Goal: Information Seeking & Learning: Learn about a topic

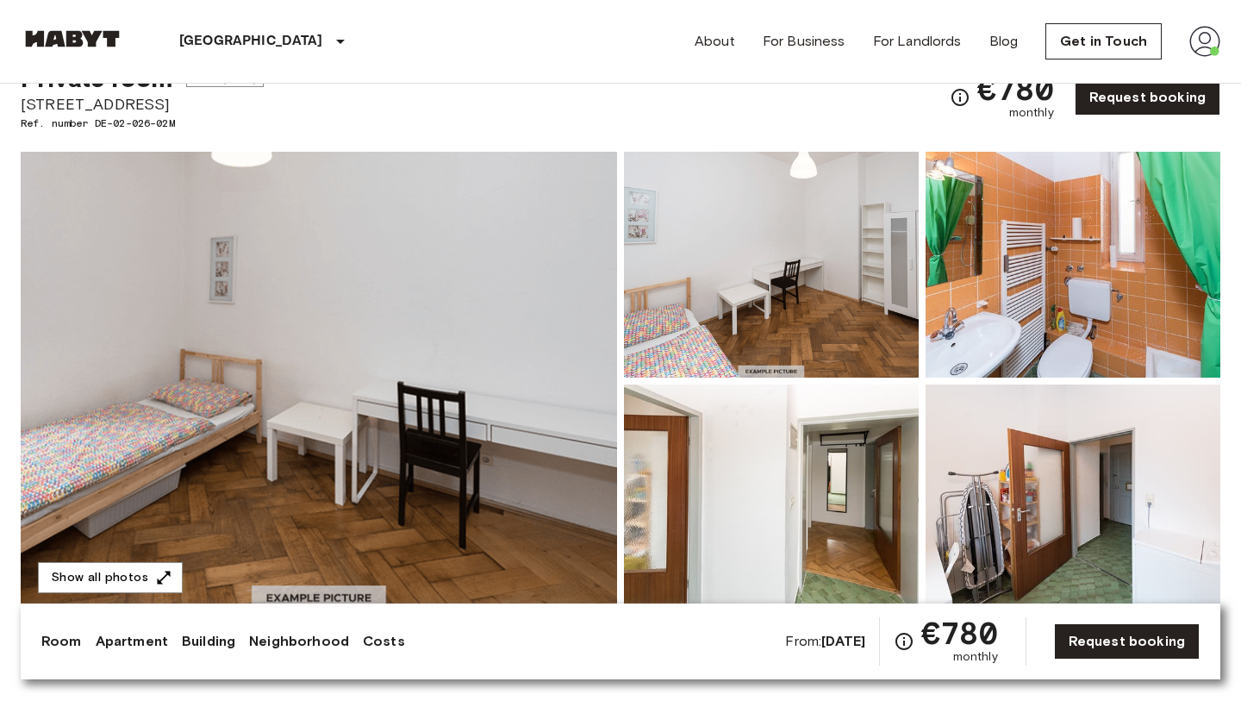
scroll to position [77, 0]
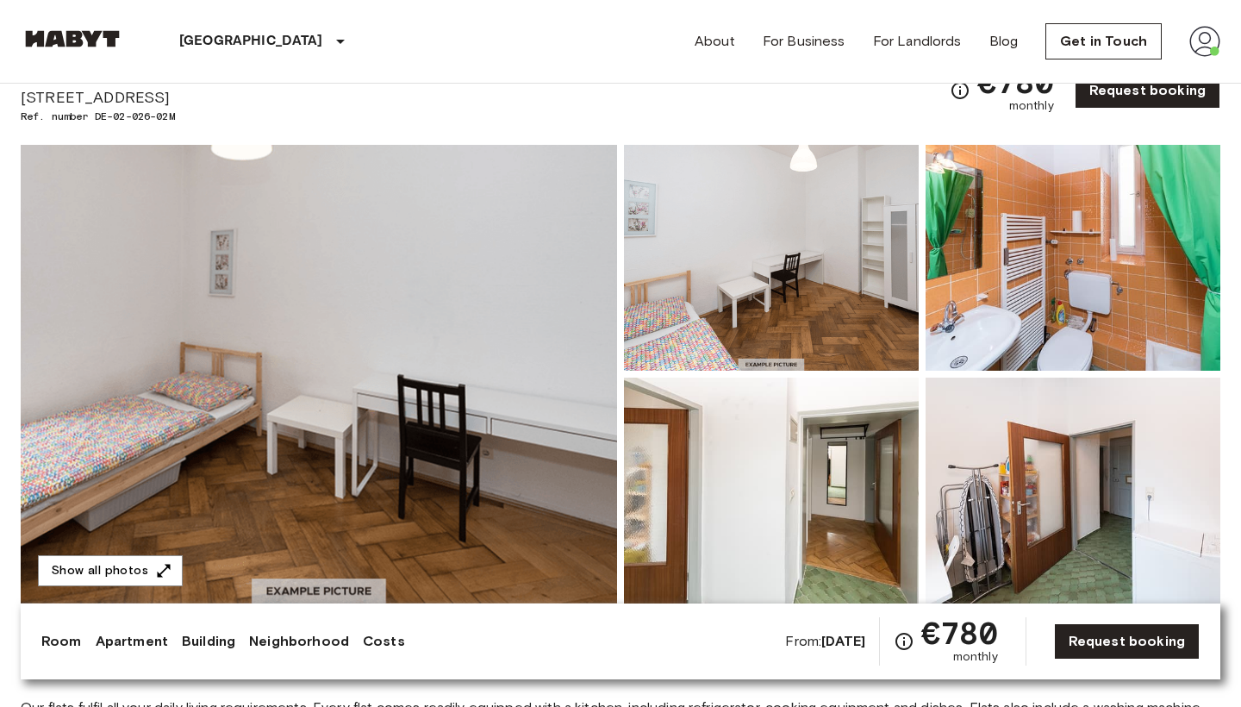
click at [441, 369] on img at bounding box center [319, 374] width 597 height 459
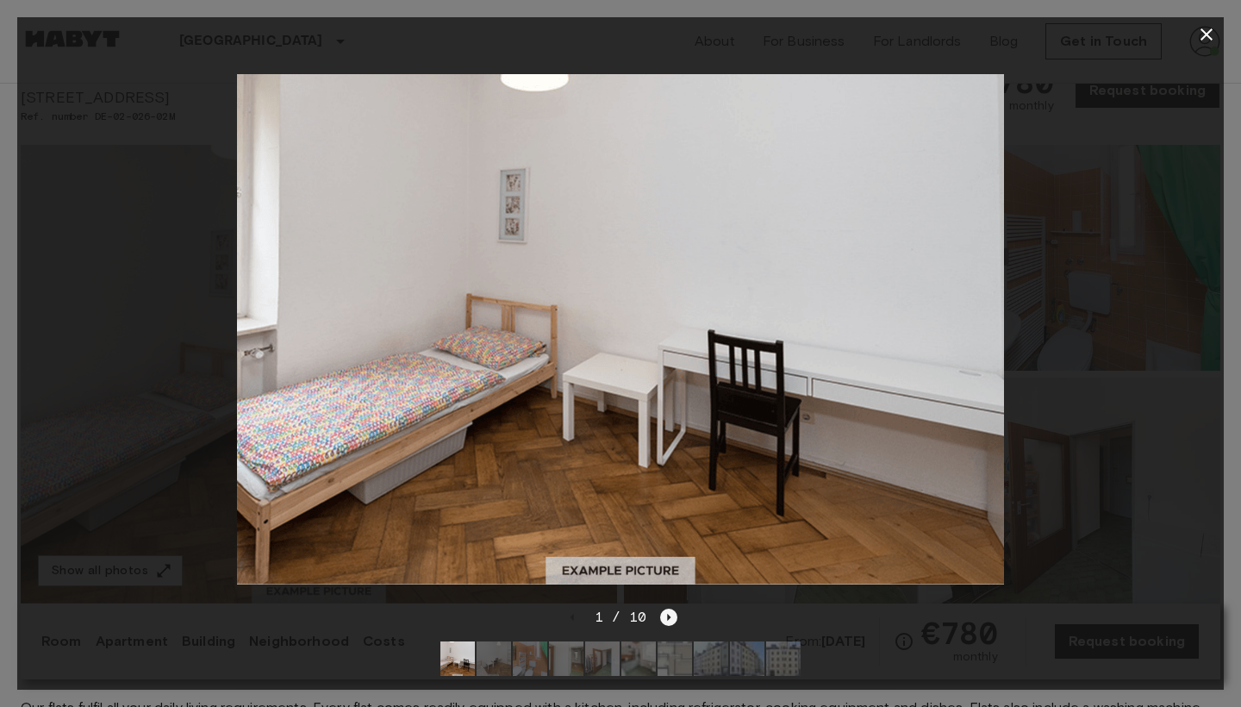
click at [665, 616] on icon "Next image" at bounding box center [668, 617] width 17 height 17
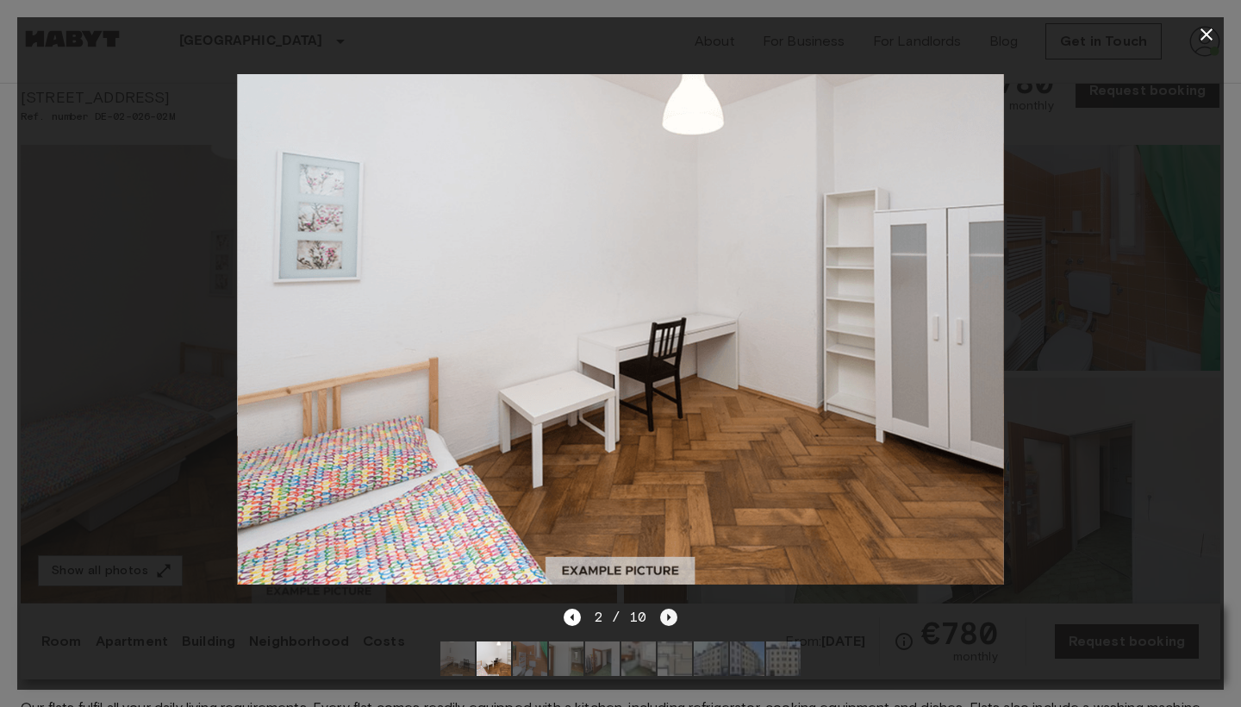
click at [665, 616] on icon "Next image" at bounding box center [668, 617] width 17 height 17
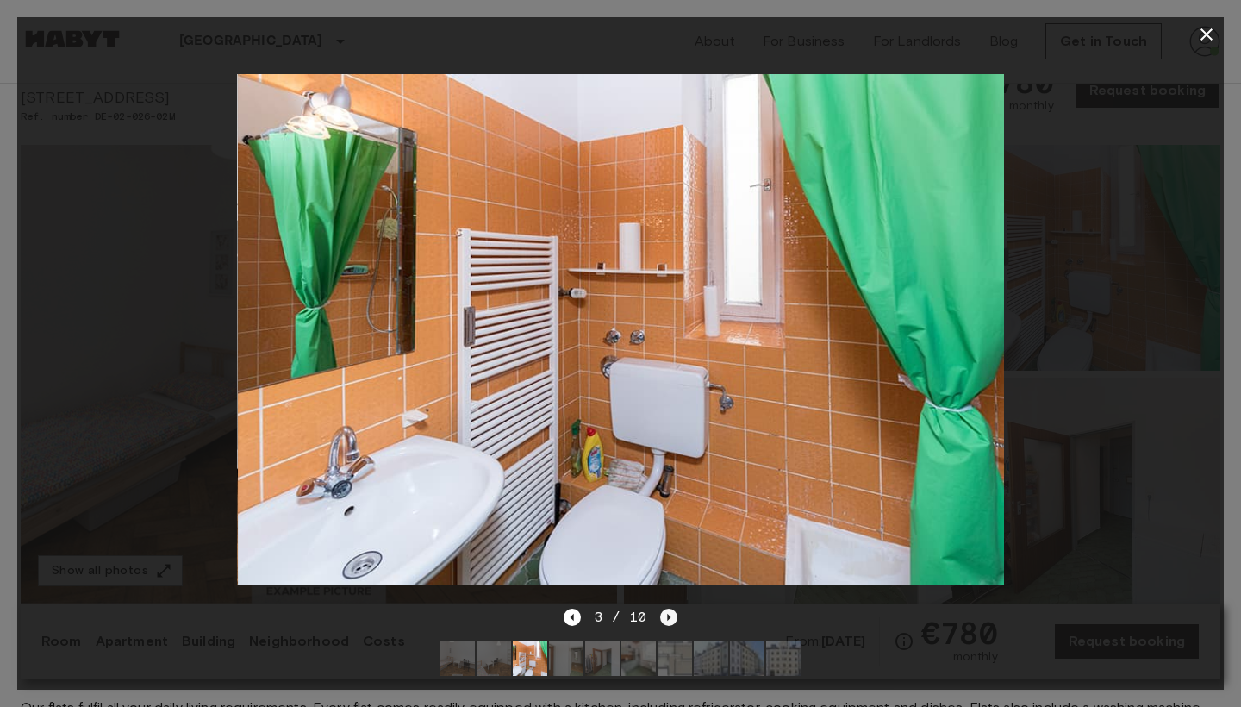
click at [665, 616] on icon "Next image" at bounding box center [668, 617] width 17 height 17
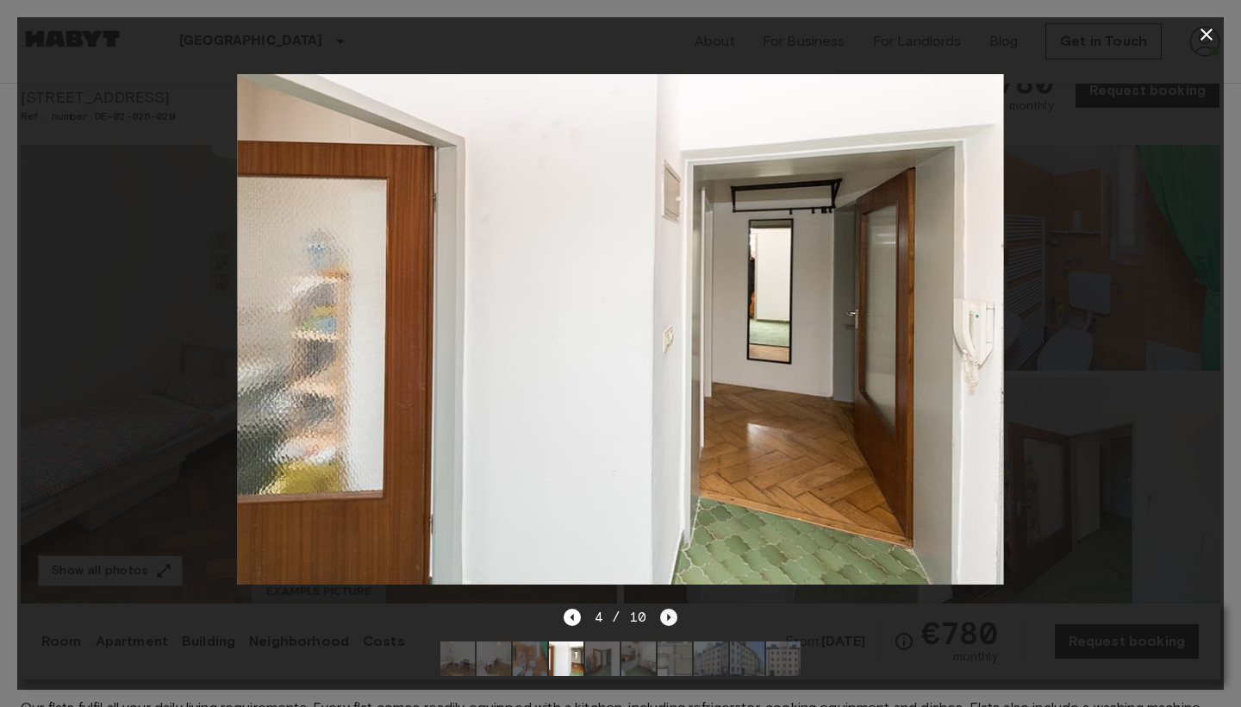
click at [665, 616] on icon "Next image" at bounding box center [668, 617] width 17 height 17
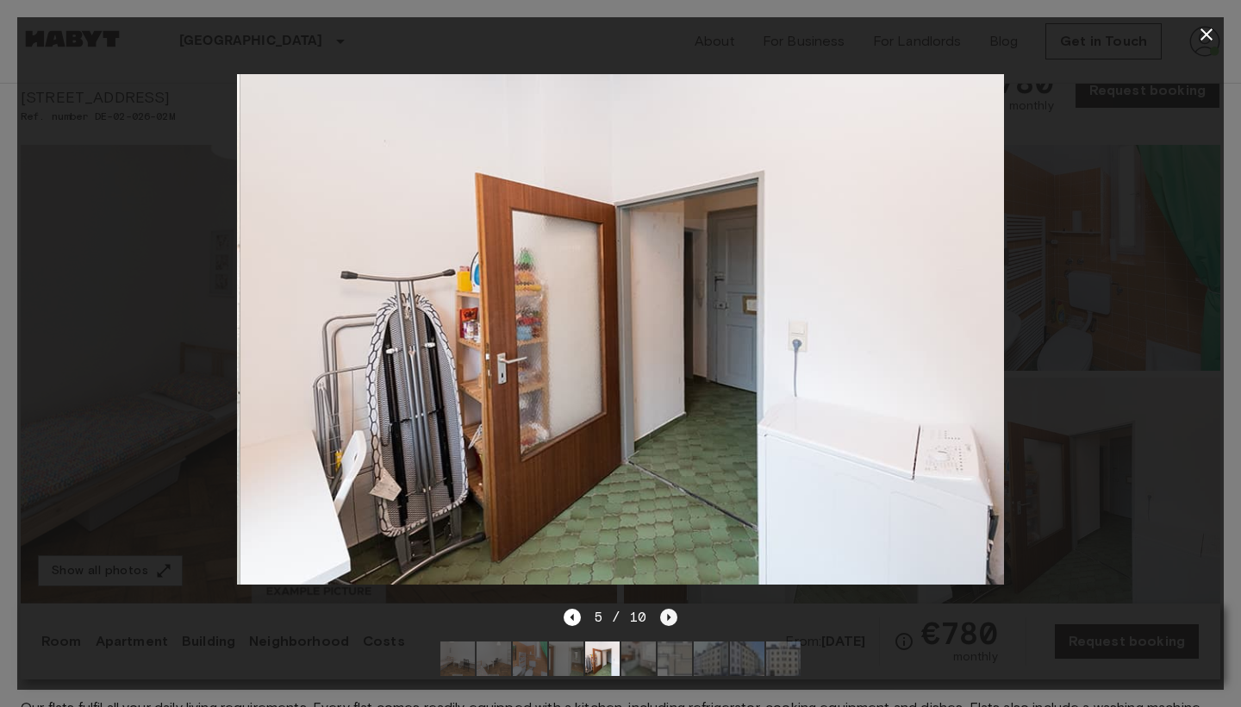
click at [665, 616] on icon "Next image" at bounding box center [668, 617] width 17 height 17
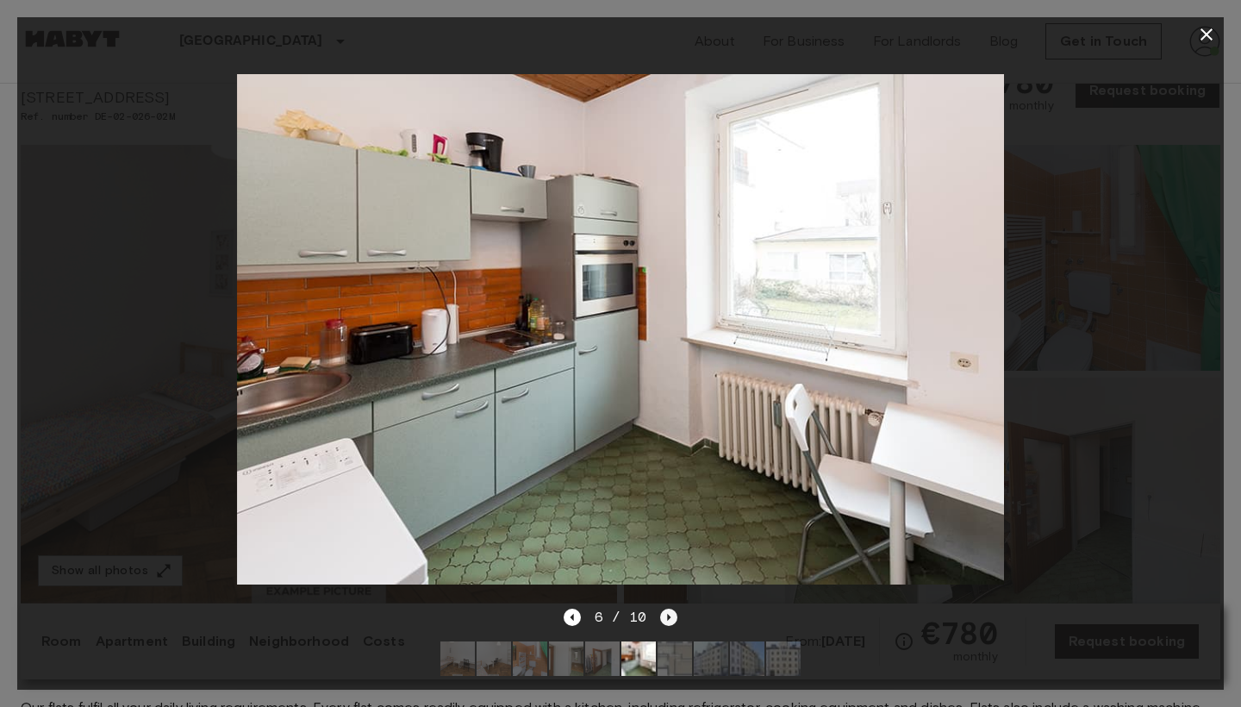
click at [665, 616] on icon "Next image" at bounding box center [668, 617] width 17 height 17
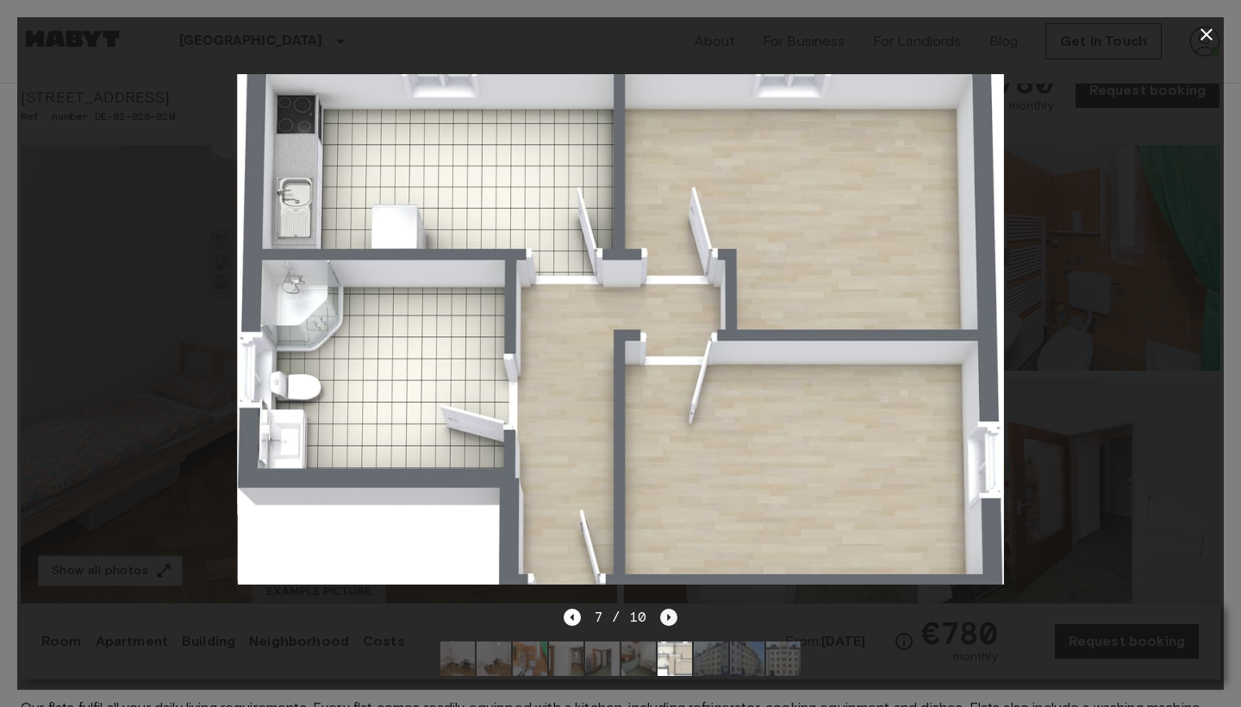
click at [665, 616] on icon "Next image" at bounding box center [668, 617] width 17 height 17
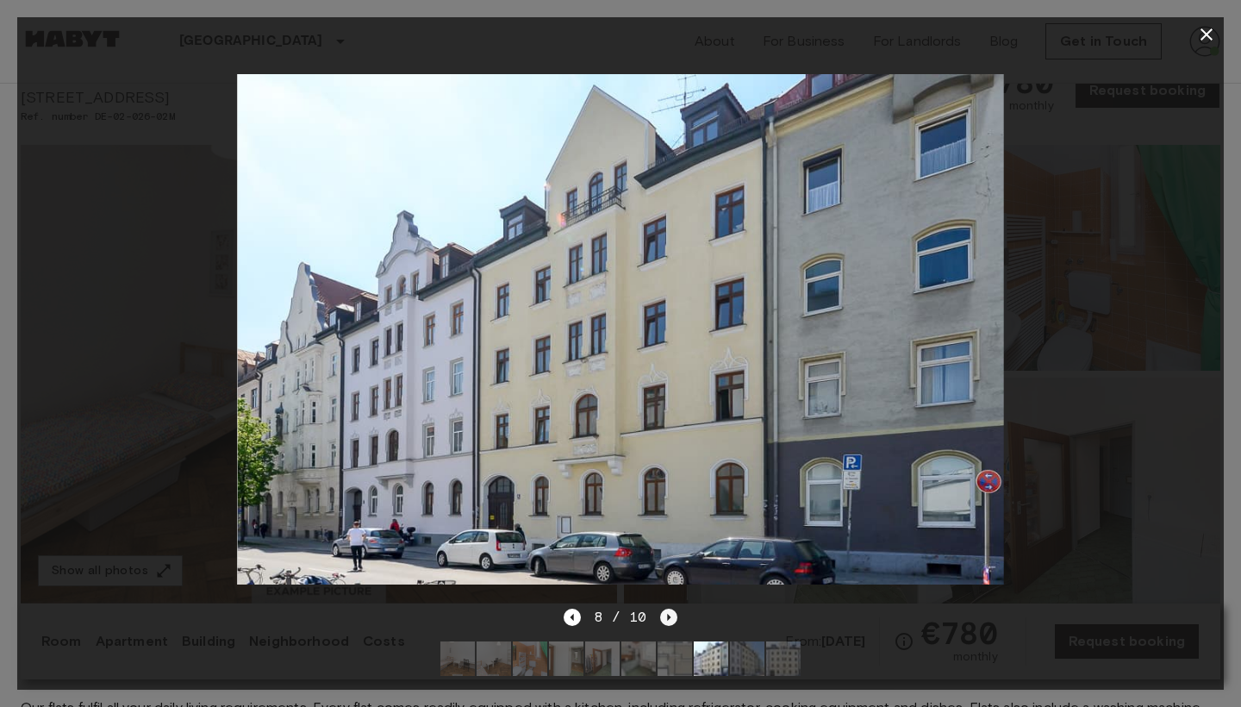
click at [665, 616] on icon "Next image" at bounding box center [668, 617] width 17 height 17
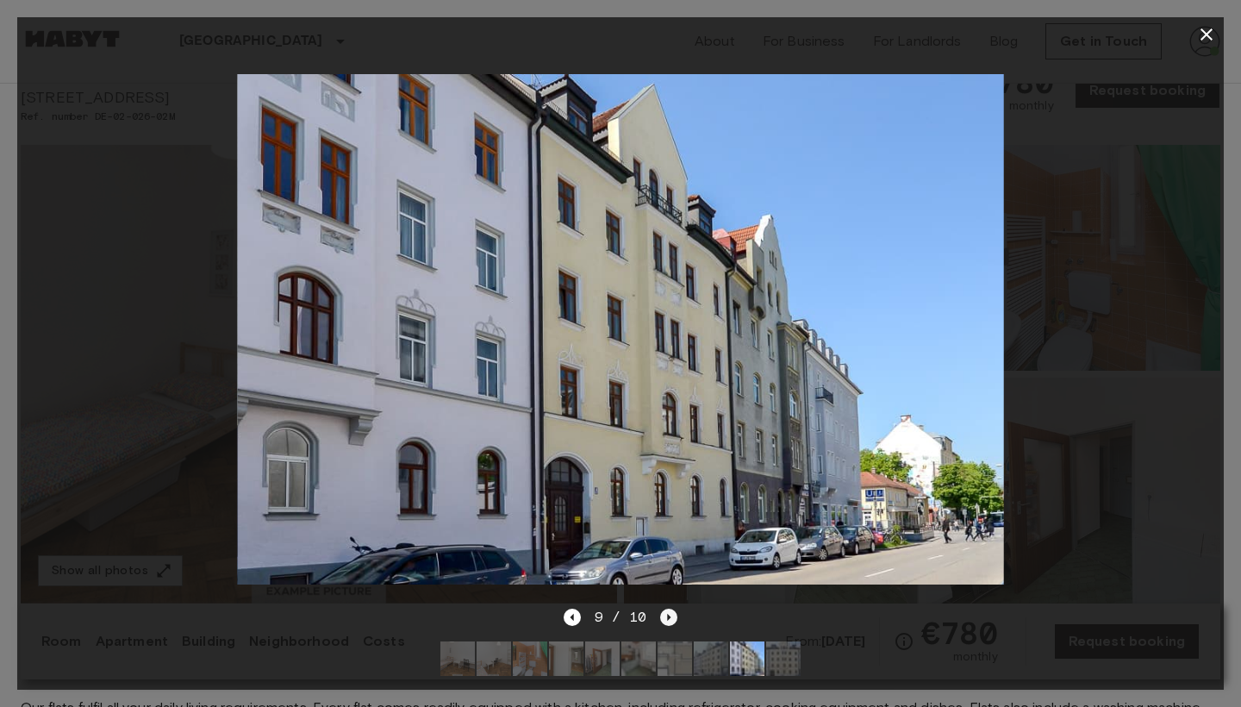
click at [665, 616] on icon "Next image" at bounding box center [668, 617] width 17 height 17
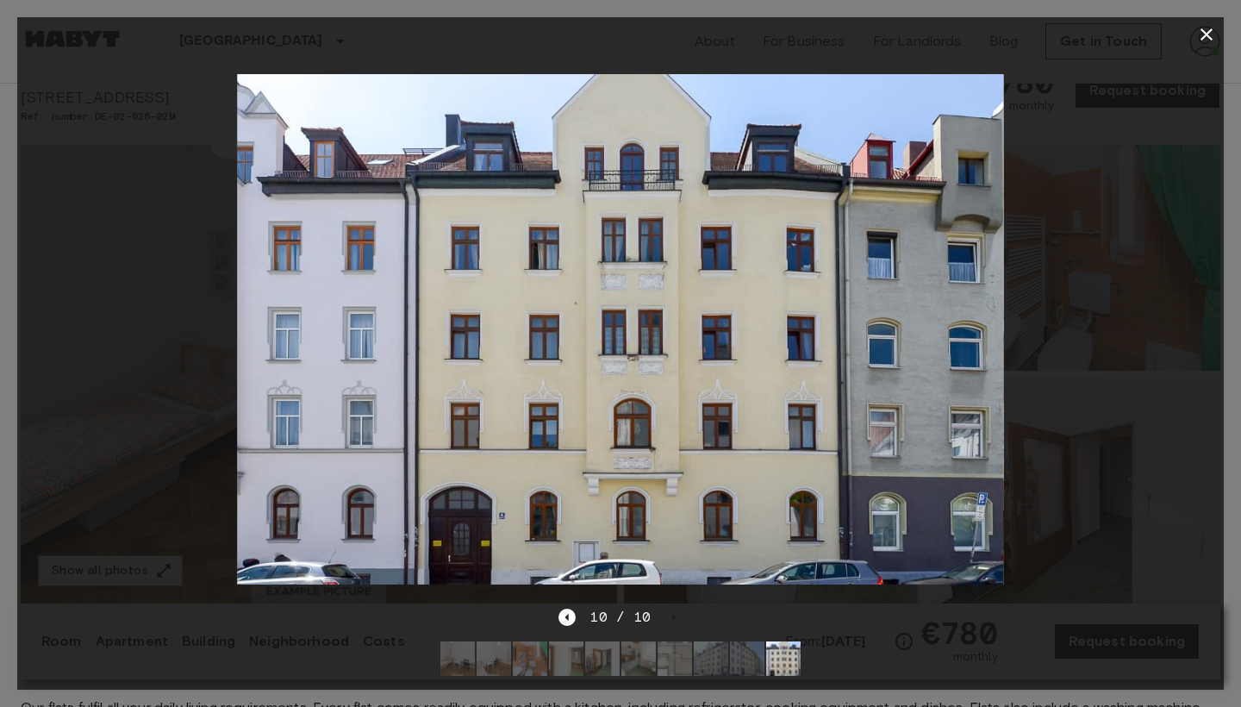
click at [1215, 29] on icon "button" at bounding box center [1206, 34] width 21 height 21
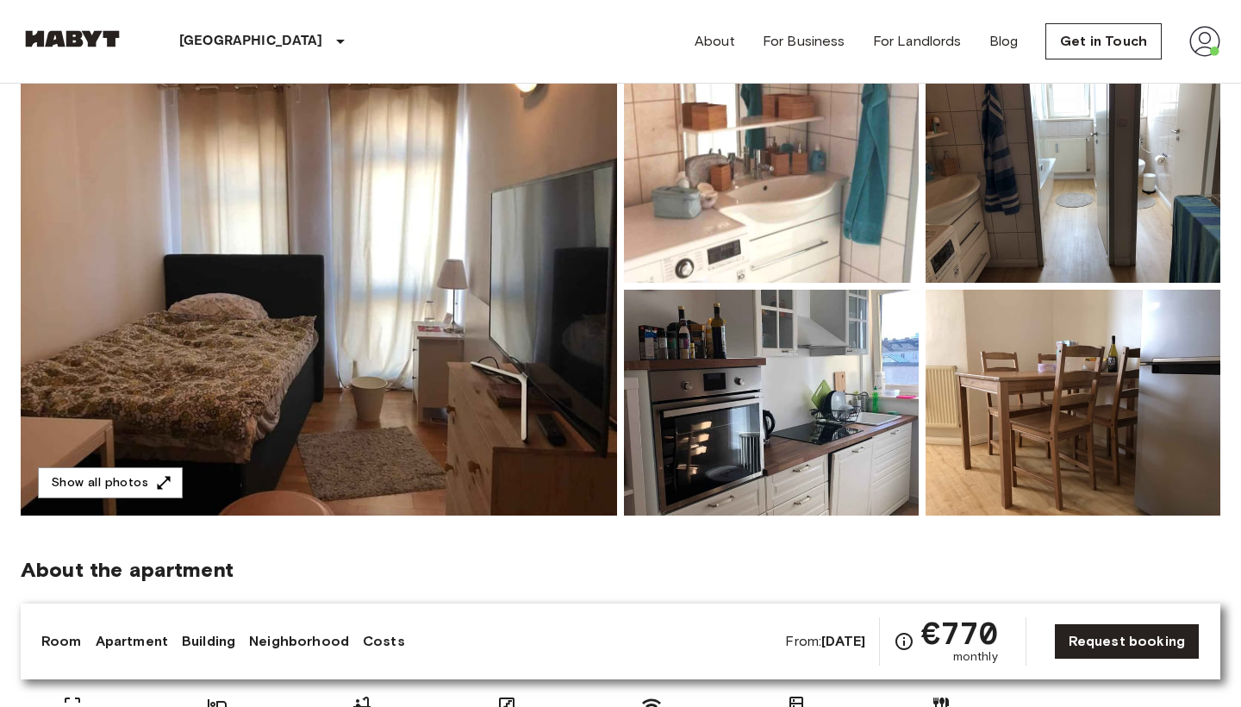
scroll to position [151, 0]
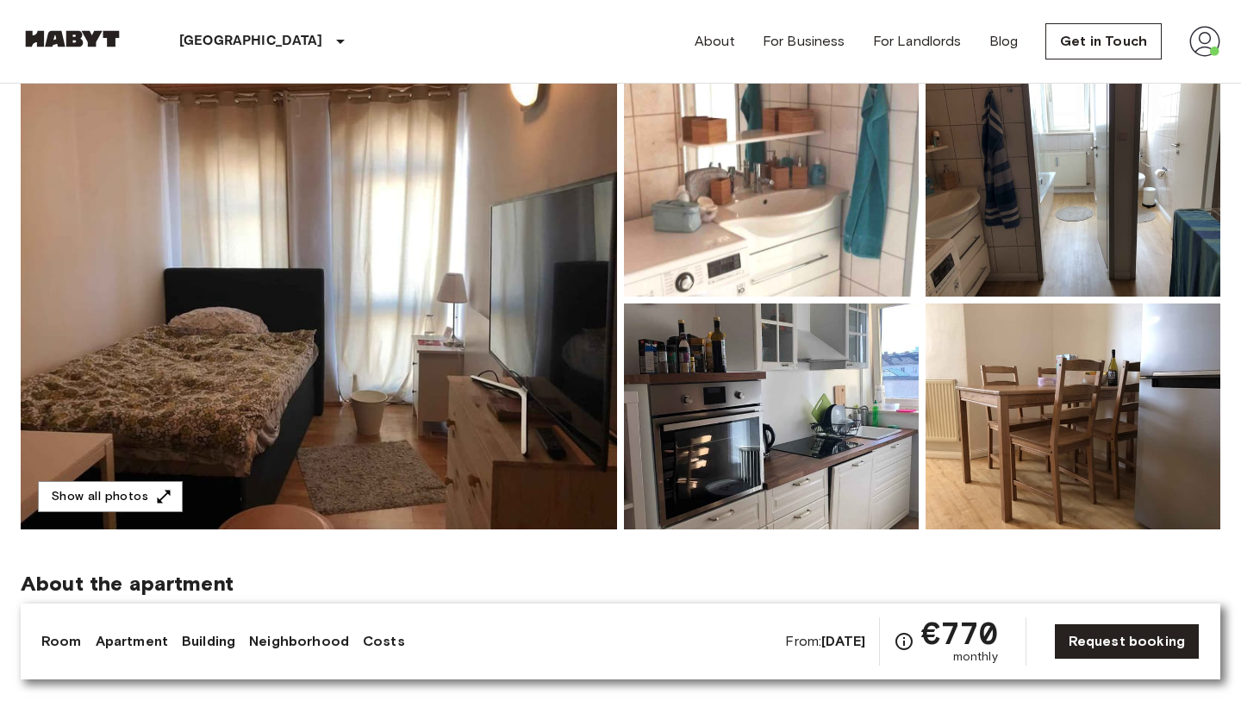
click at [423, 421] on img at bounding box center [319, 300] width 597 height 459
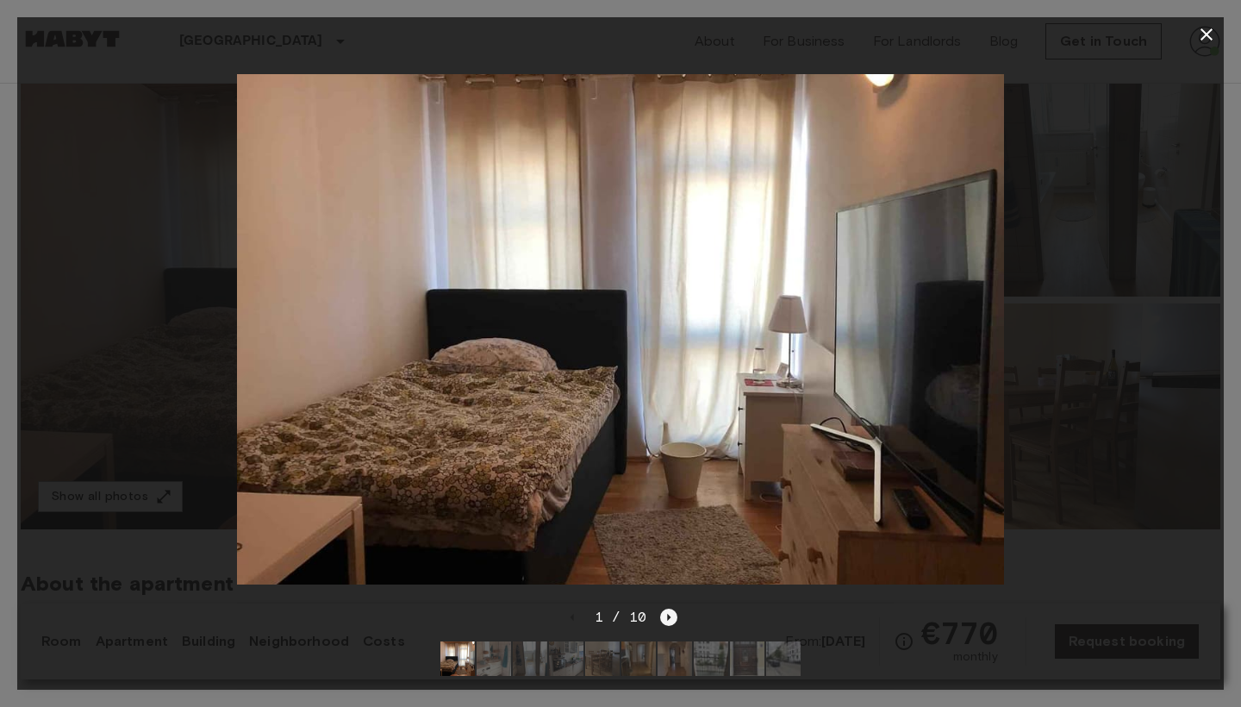
click at [675, 616] on icon "Next image" at bounding box center [668, 617] width 17 height 17
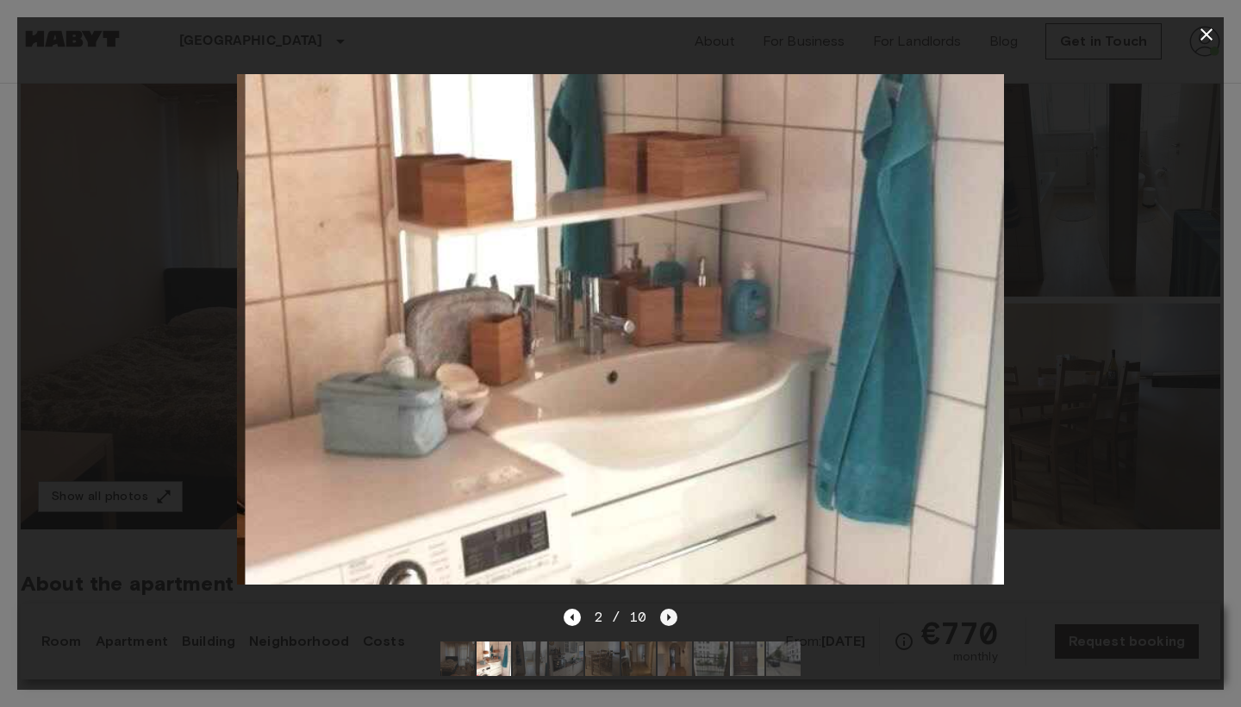
click at [675, 616] on icon "Next image" at bounding box center [668, 617] width 17 height 17
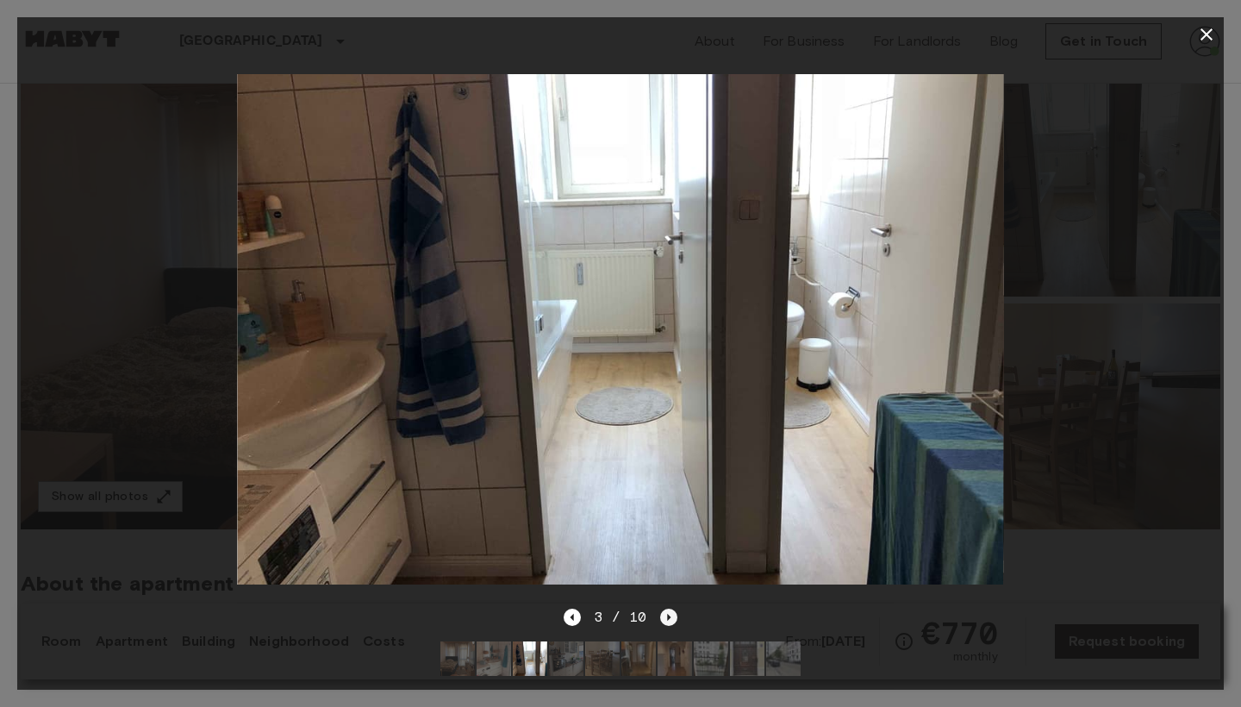
click at [675, 616] on icon "Next image" at bounding box center [668, 617] width 17 height 17
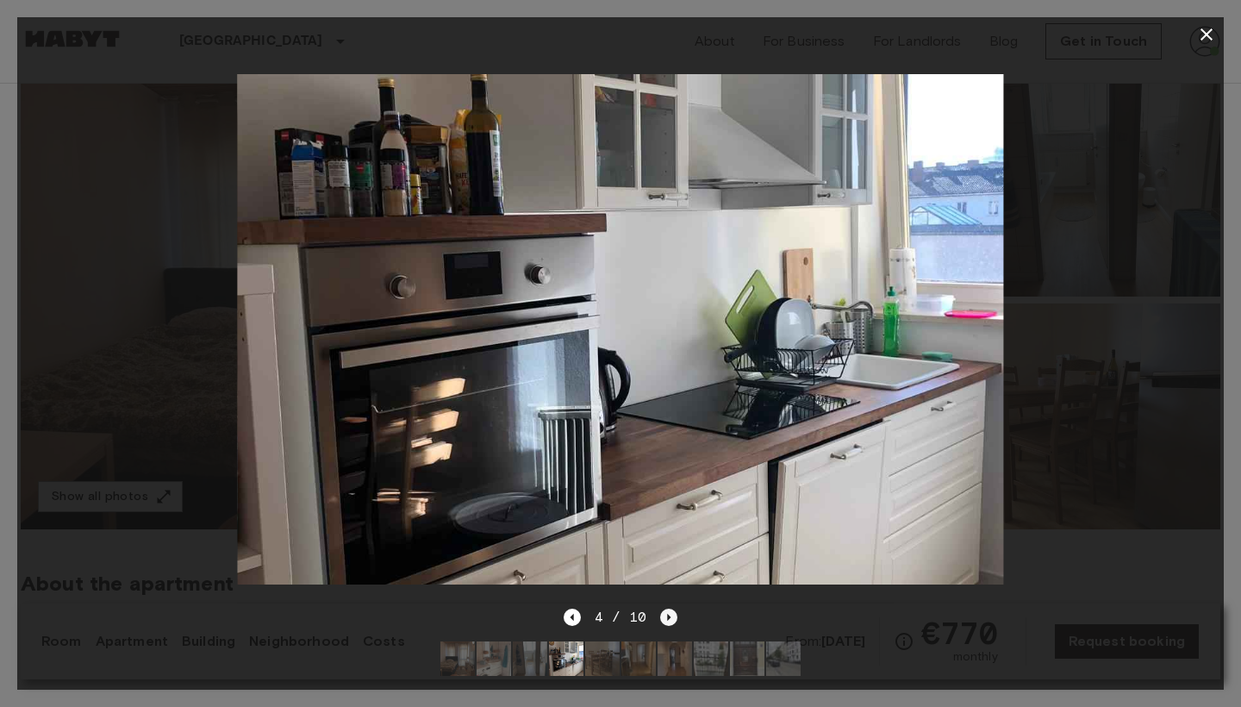
click at [675, 616] on icon "Next image" at bounding box center [668, 617] width 17 height 17
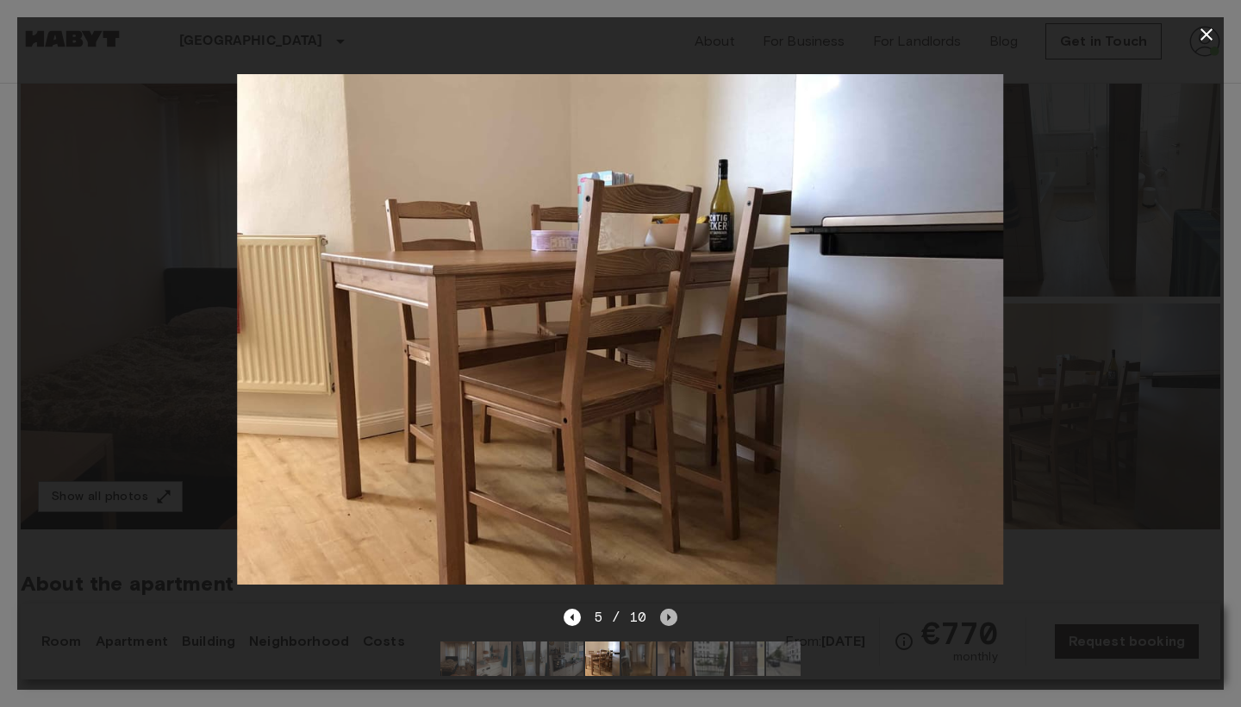
click at [675, 616] on icon "Next image" at bounding box center [668, 617] width 17 height 17
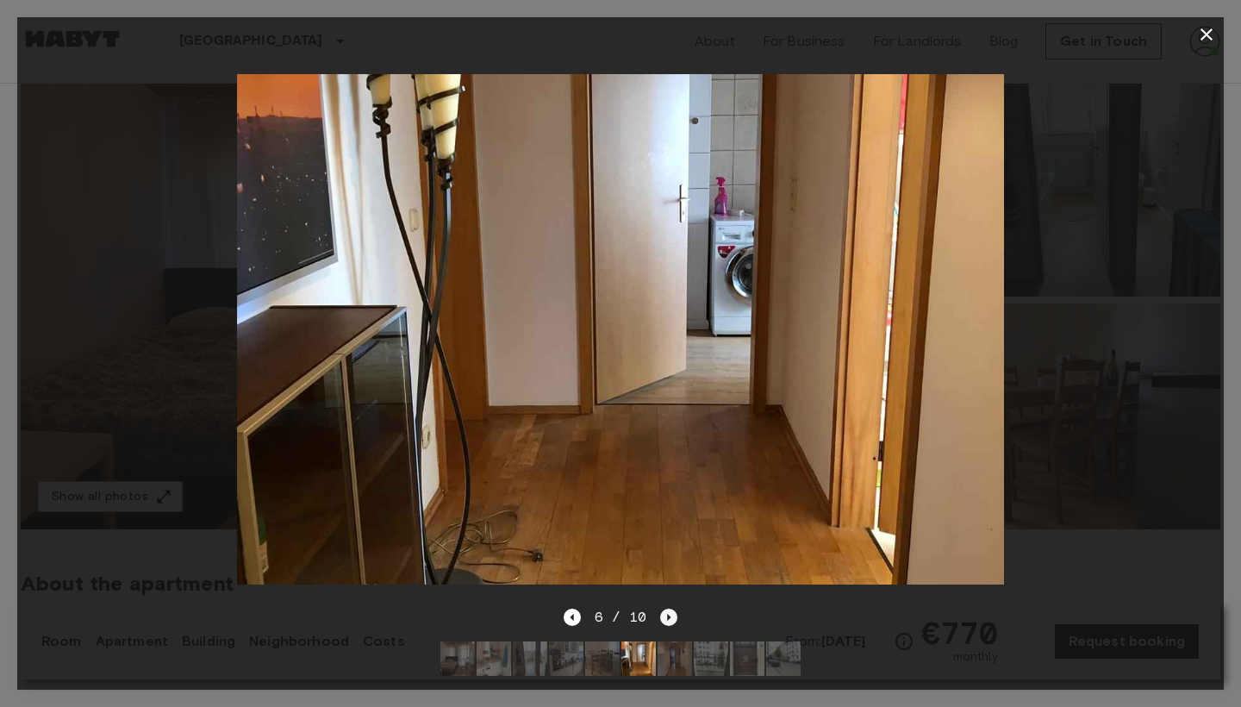
click at [675, 616] on icon "Next image" at bounding box center [668, 617] width 17 height 17
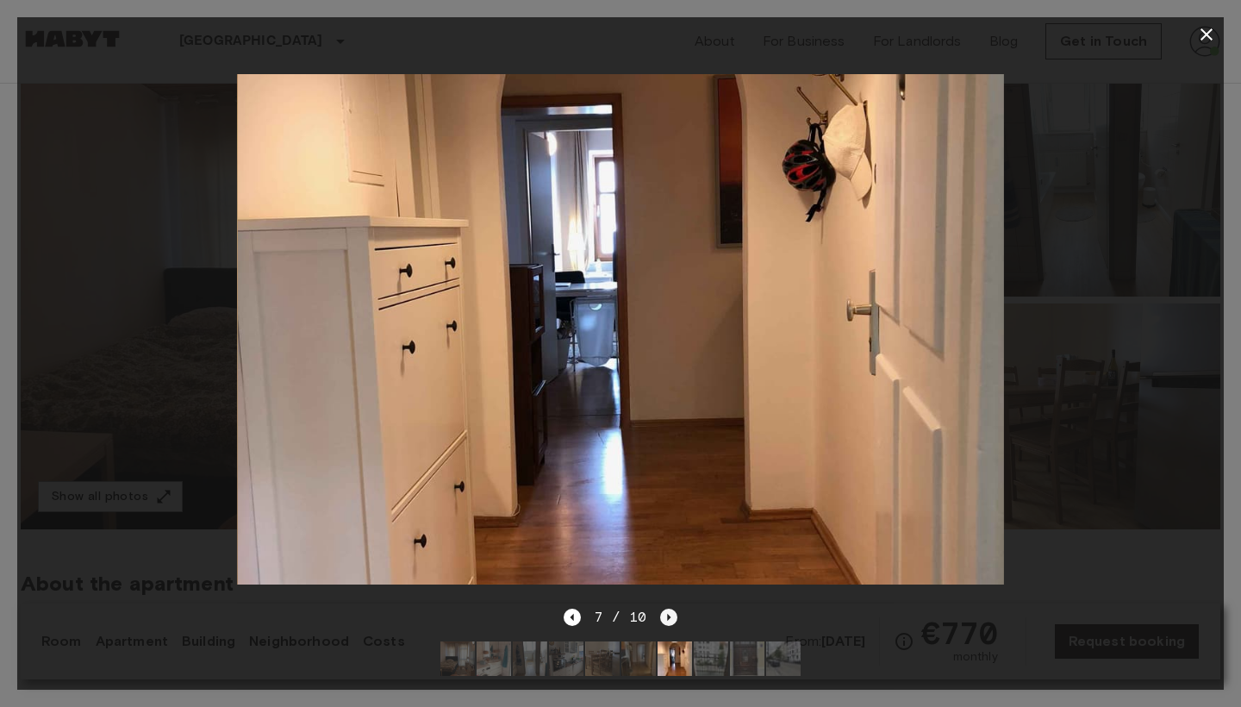
click at [675, 616] on icon "Next image" at bounding box center [668, 617] width 17 height 17
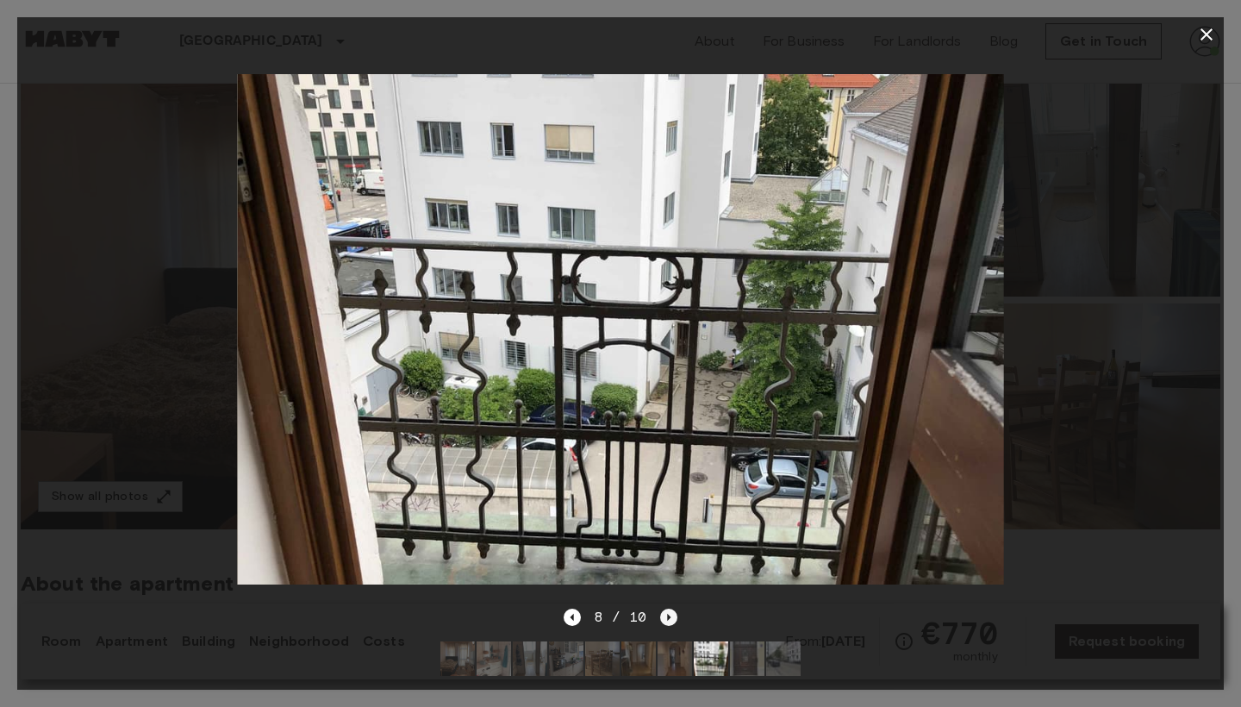
click at [675, 616] on icon "Next image" at bounding box center [668, 617] width 17 height 17
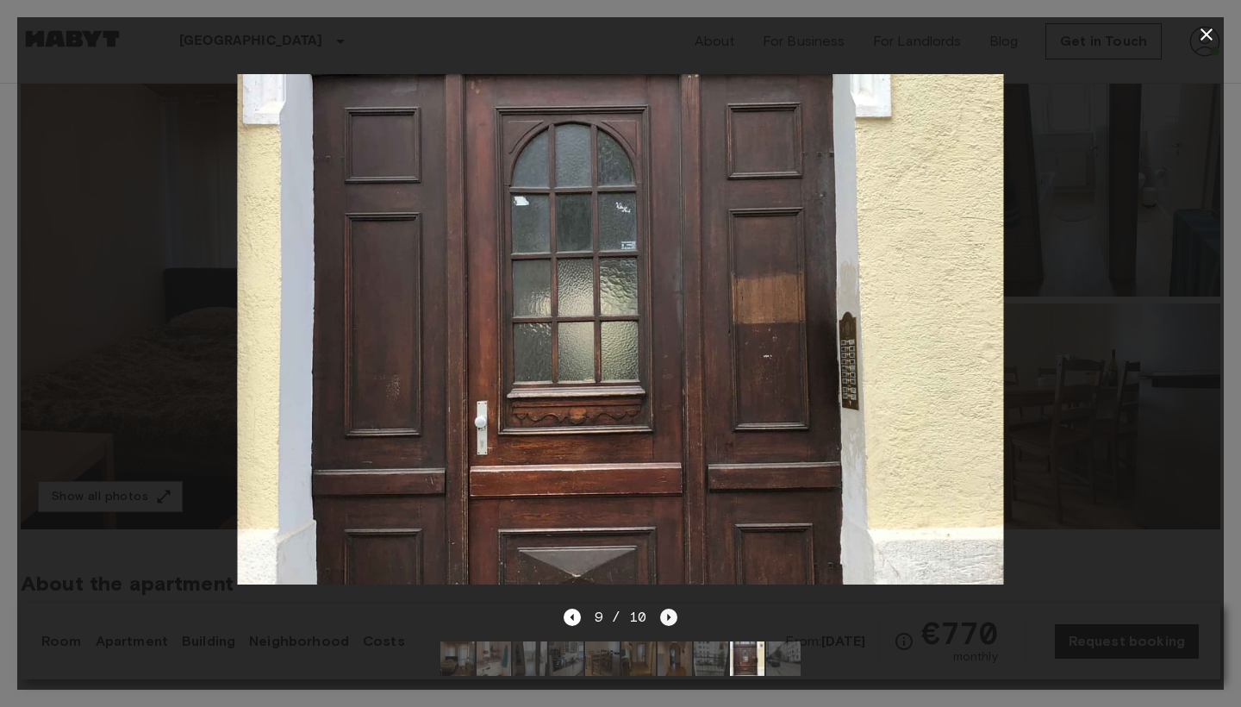
click at [675, 616] on icon "Next image" at bounding box center [668, 617] width 17 height 17
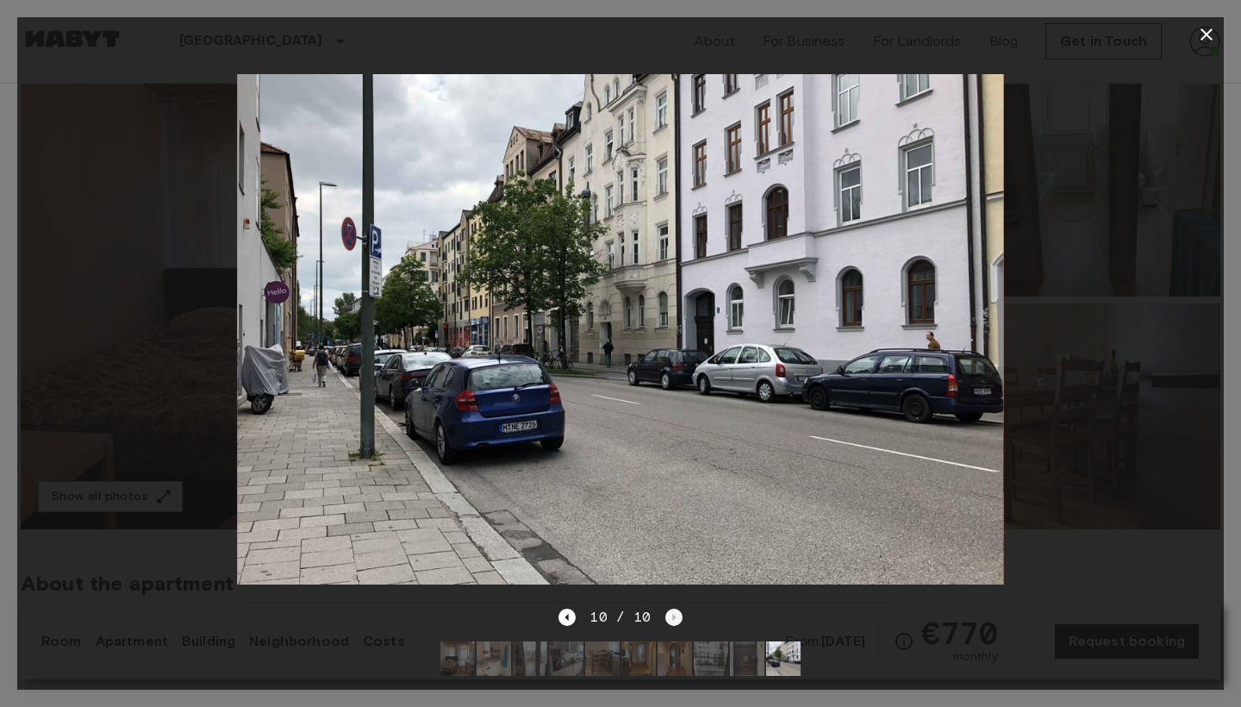
click at [675, 616] on div "10 / 10" at bounding box center [620, 617] width 123 height 21
click at [1207, 34] on icon "button" at bounding box center [1207, 34] width 12 height 12
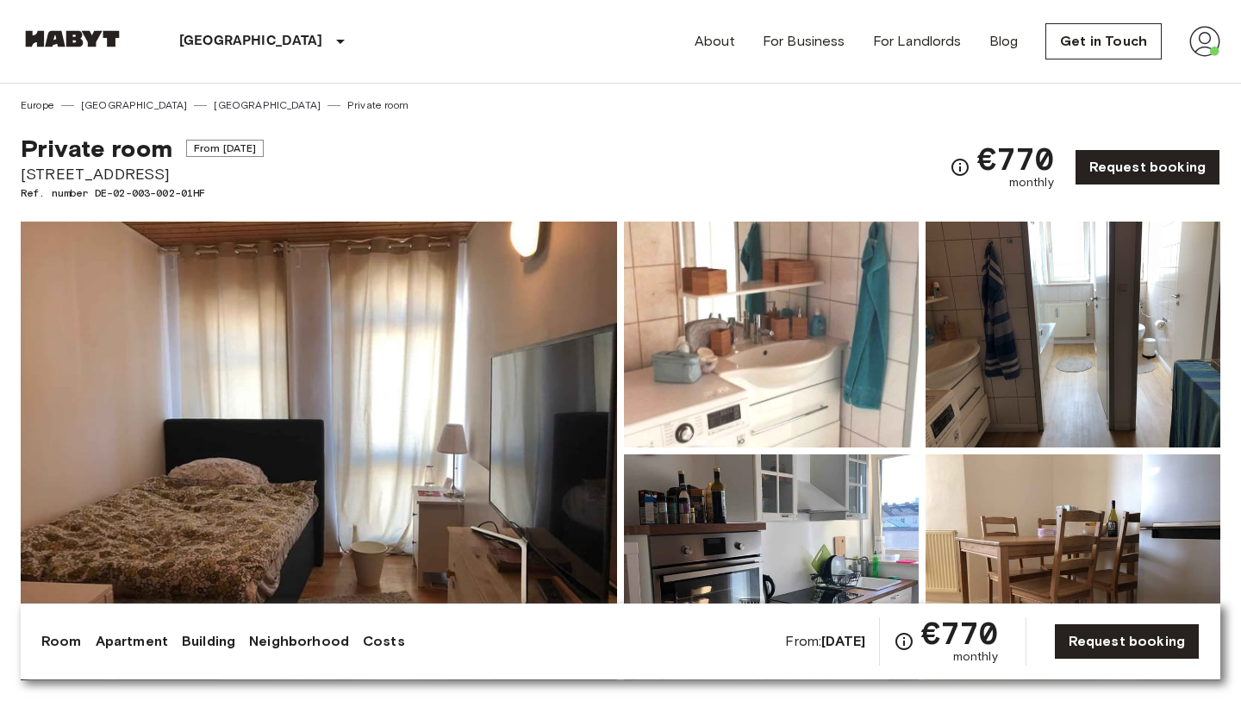
scroll to position [0, 0]
